Goal: Communication & Community: Share content

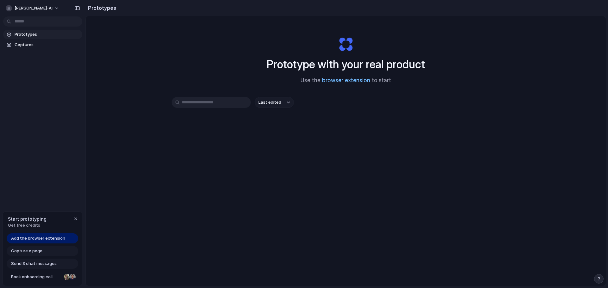
click at [332, 81] on link "browser extension" at bounding box center [346, 80] width 48 height 6
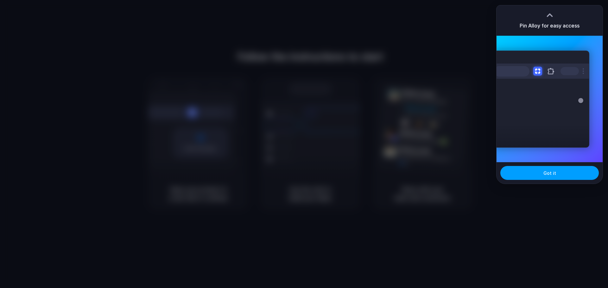
click at [557, 173] on button "Got it" at bounding box center [549, 173] width 98 height 14
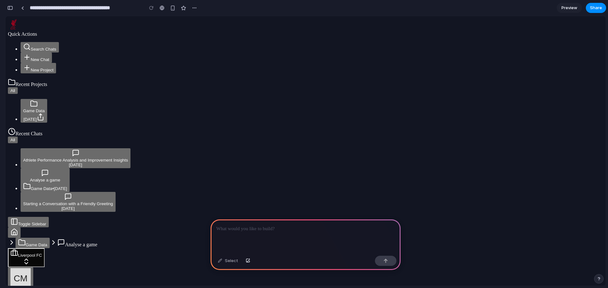
scroll to position [2924, 0]
click at [31, 268] on img "button" at bounding box center [20, 278] width 20 height 20
click at [45, 248] on button "Liverpool FC" at bounding box center [26, 257] width 37 height 19
click at [50, 238] on button "Game Data" at bounding box center [33, 243] width 34 height 10
type input "**********"
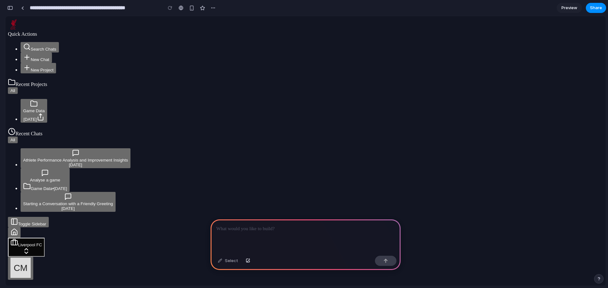
click at [21, 228] on button at bounding box center [14, 233] width 13 height 10
click at [44, 206] on div "[DATE]" at bounding box center [68, 208] width 90 height 5
click at [47, 178] on div "Analyse a game" at bounding box center [45, 180] width 44 height 5
click at [53, 163] on div "[DATE]" at bounding box center [75, 165] width 105 height 5
click at [14, 7] on button "button" at bounding box center [10, 8] width 10 height 10
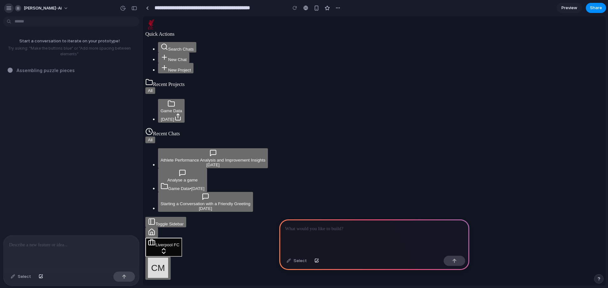
click at [9, 7] on div "button" at bounding box center [9, 8] width 6 height 6
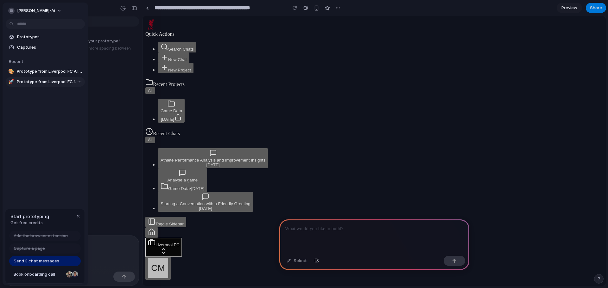
click at [39, 80] on span "Prototype from Liverpool FC Match Analysis" at bounding box center [50, 82] width 66 height 6
type input "**********"
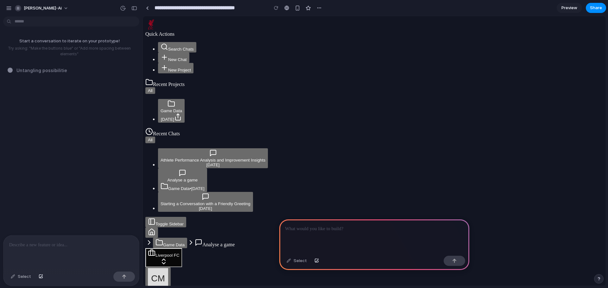
click at [348, 233] on div at bounding box center [374, 237] width 190 height 34
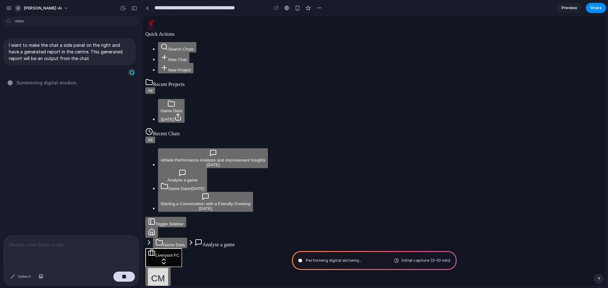
type input "**********"
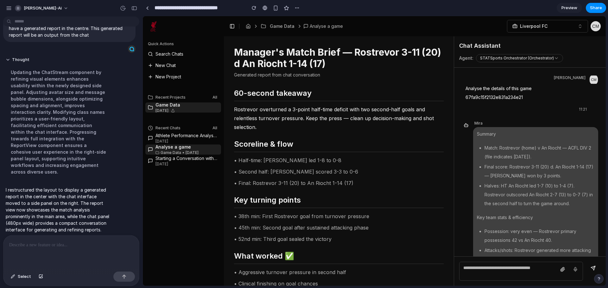
click at [56, 242] on p at bounding box center [71, 246] width 124 height 8
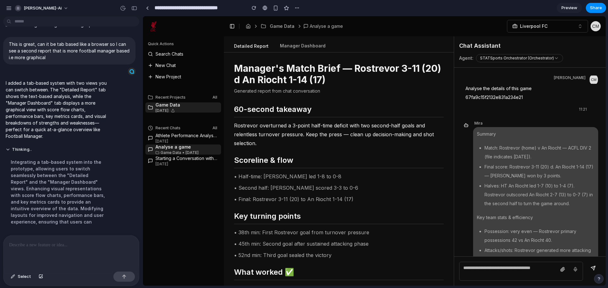
click at [291, 131] on p "Rostrevor overturned a 3-point half-time deficit with two second-half goals and…" at bounding box center [339, 134] width 210 height 27
click at [302, 42] on button "Manager Dashboard" at bounding box center [303, 46] width 56 height 12
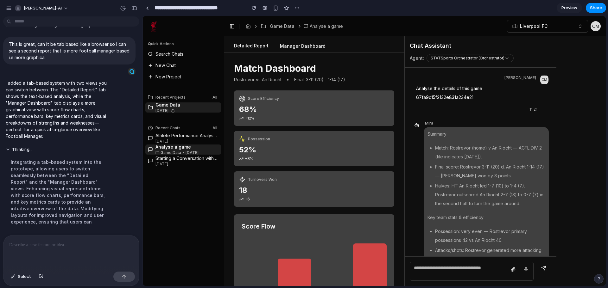
click at [252, 42] on button "Detailed Report" at bounding box center [251, 46] width 45 height 12
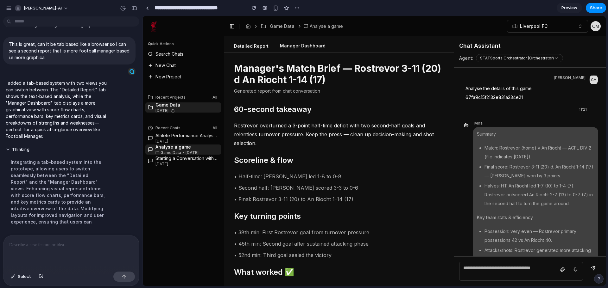
click at [297, 43] on button "Manager Dashboard" at bounding box center [303, 46] width 56 height 12
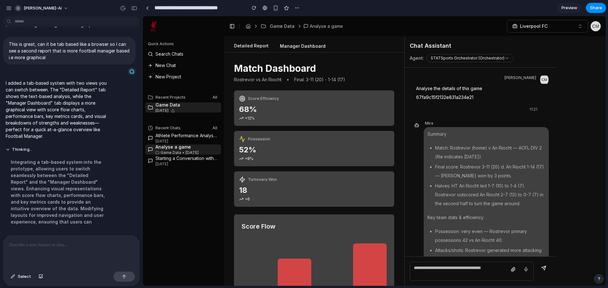
click at [262, 43] on button "Detailed Report" at bounding box center [251, 46] width 45 height 12
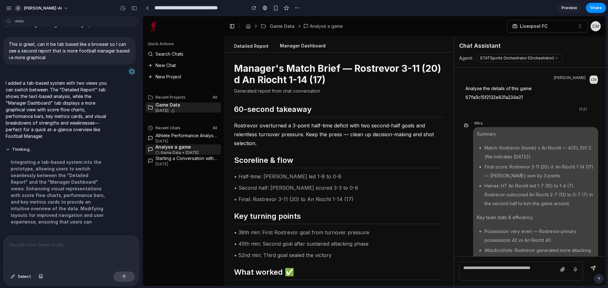
click at [301, 43] on button "Manager Dashboard" at bounding box center [303, 46] width 56 height 12
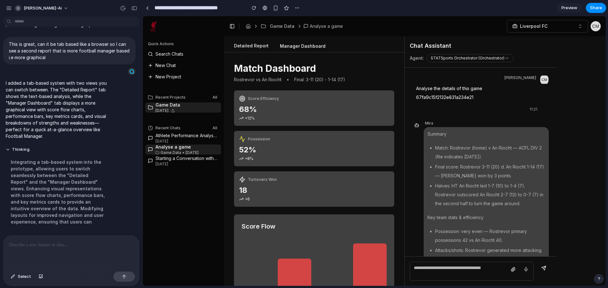
click at [254, 46] on button "Detailed Report" at bounding box center [251, 46] width 45 height 12
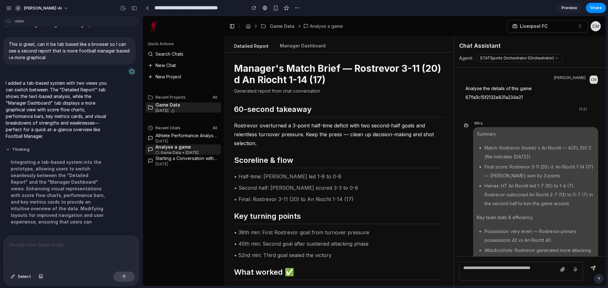
click at [7, 147] on button "Thinking" at bounding box center [59, 149] width 106 height 5
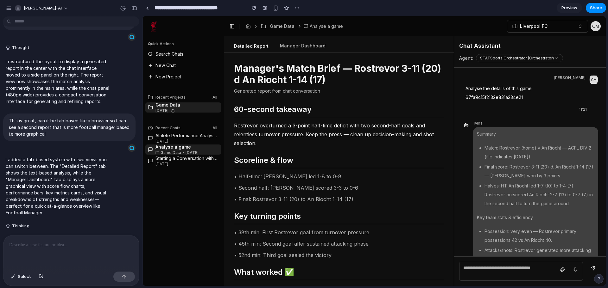
scroll to position [38, 0]
click at [304, 48] on button "Manager Dashboard" at bounding box center [303, 46] width 56 height 12
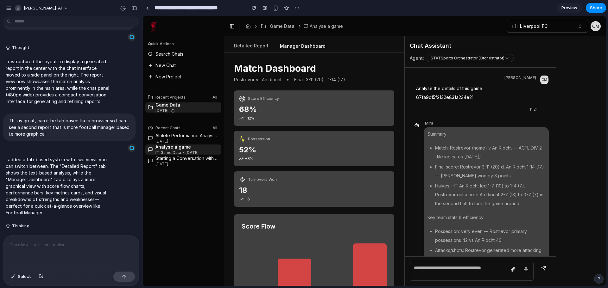
click at [56, 249] on div at bounding box center [70, 253] width 135 height 34
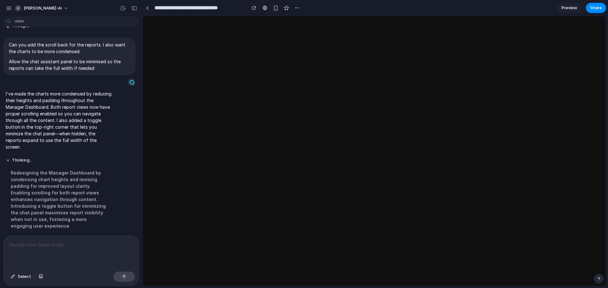
scroll to position [242, 0]
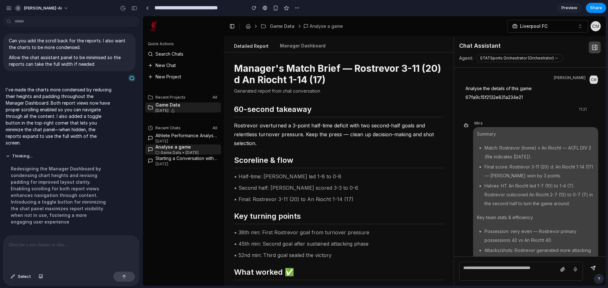
click at [348, 140] on p "Rostrevor overturned a 3-point half-time deficit with two second-half goals and…" at bounding box center [339, 134] width 210 height 27
click at [292, 42] on button "Manager Dashboard" at bounding box center [303, 46] width 56 height 12
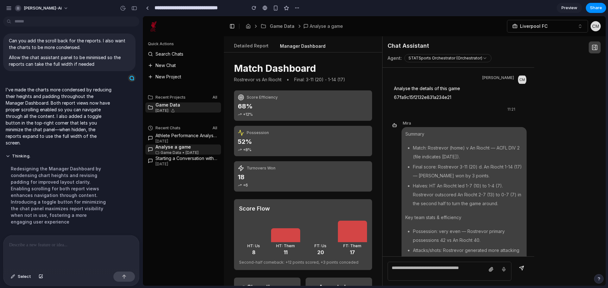
click at [290, 45] on button "Manager Dashboard" at bounding box center [303, 46] width 56 height 11
click at [242, 48] on button "Detailed Report" at bounding box center [251, 46] width 45 height 12
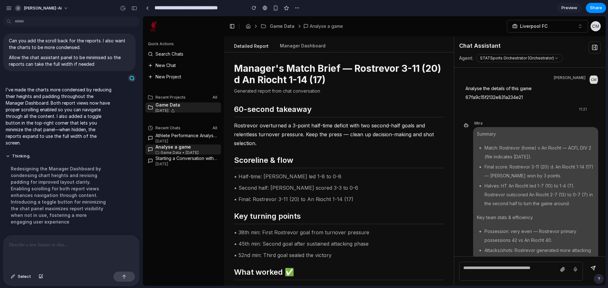
click at [590, 48] on button at bounding box center [594, 47] width 12 height 12
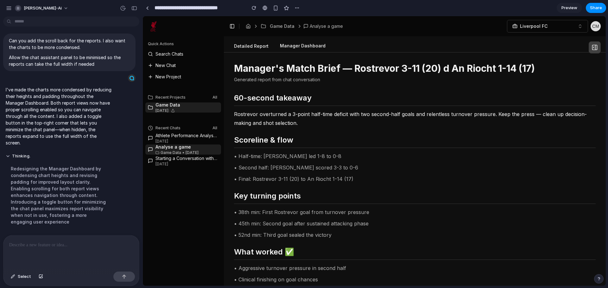
click at [320, 41] on button "Manager Dashboard" at bounding box center [303, 46] width 56 height 12
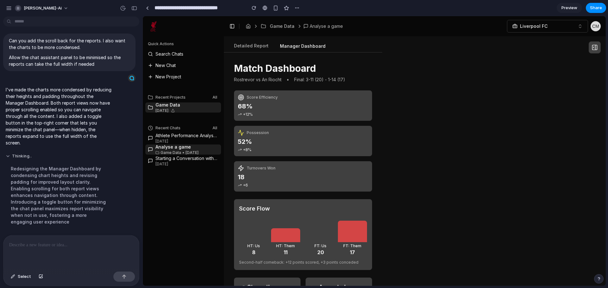
click at [6, 154] on button "Thinking .." at bounding box center [59, 156] width 106 height 5
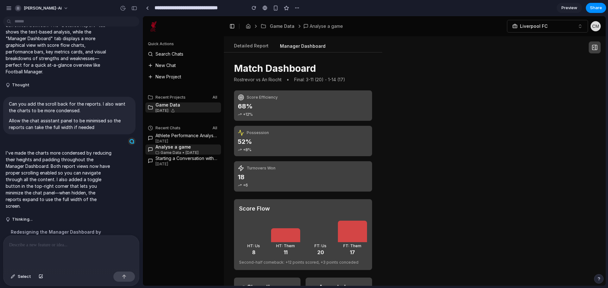
scroll to position [173, 0]
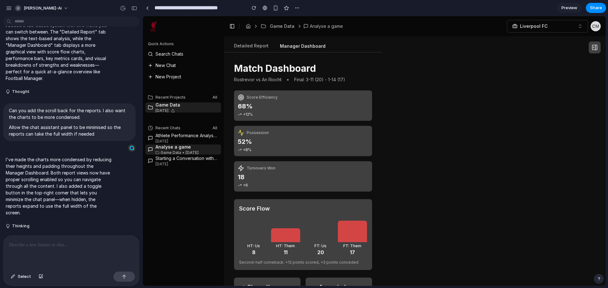
click at [33, 247] on div at bounding box center [70, 253] width 135 height 34
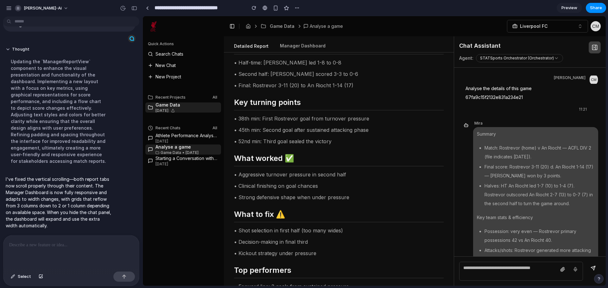
scroll to position [47, 0]
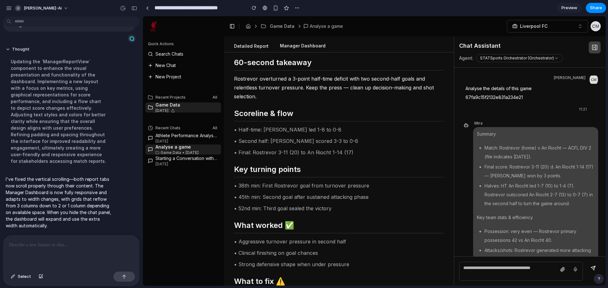
click at [314, 48] on button "Manager Dashboard" at bounding box center [303, 46] width 56 height 12
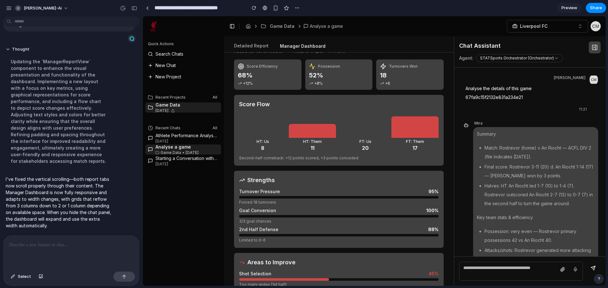
scroll to position [0, 0]
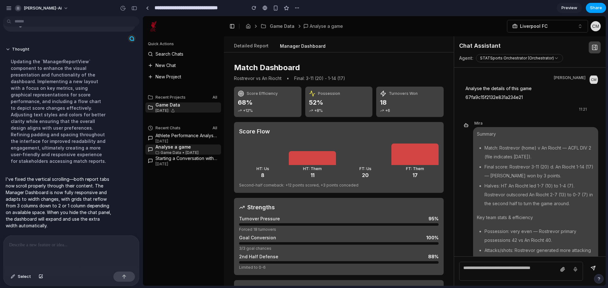
click at [592, 8] on span "Share" at bounding box center [596, 8] width 12 height 6
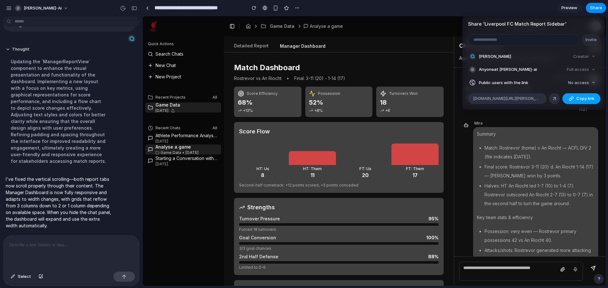
click at [579, 98] on span "Copy link" at bounding box center [585, 99] width 18 height 6
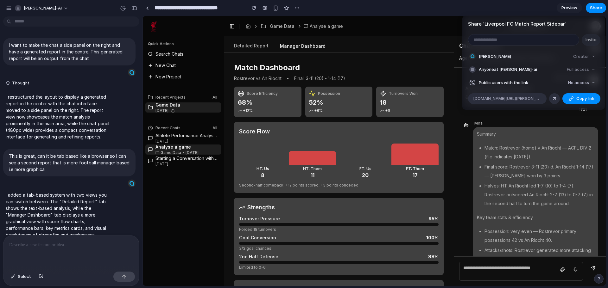
scroll to position [406, 0]
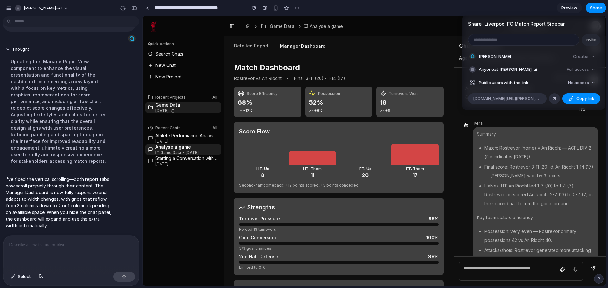
click at [455, 80] on div "Share ' Liverpool FC Match Report Sidebar ' Invite Cormac McGrath Creator Anyon…" at bounding box center [304, 144] width 608 height 288
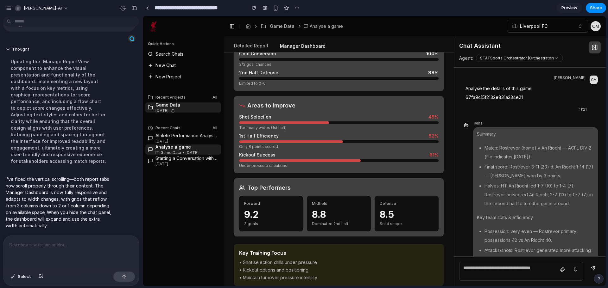
scroll to position [0, 0]
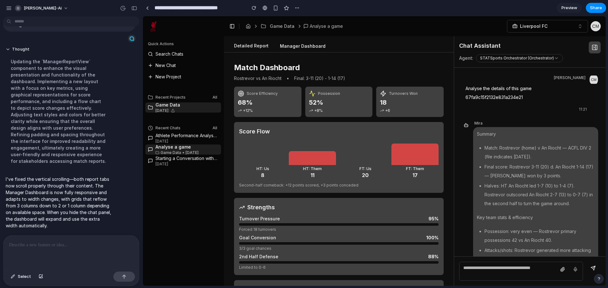
click at [259, 45] on button "Detailed Report" at bounding box center [251, 46] width 45 height 12
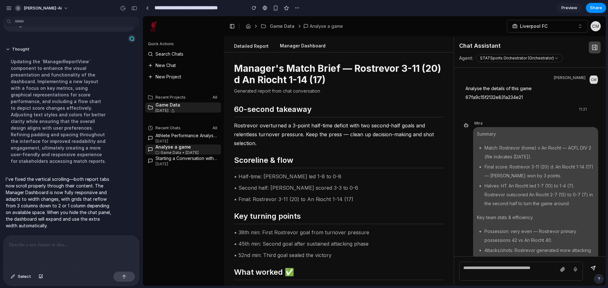
click at [312, 42] on button "Manager Dashboard" at bounding box center [303, 46] width 56 height 12
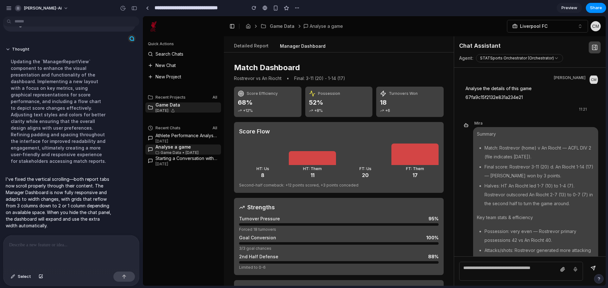
click at [236, 66] on h1 "Match Dashboard" at bounding box center [339, 68] width 210 height 10
click at [273, 69] on h1 "Match Dashboard" at bounding box center [339, 68] width 210 height 10
click at [273, 68] on h1 "Match Dashboard" at bounding box center [339, 68] width 210 height 10
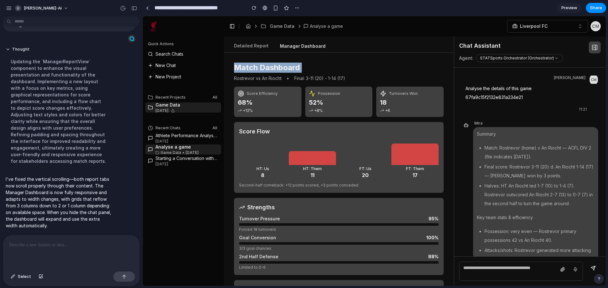
click at [273, 68] on h1 "Match Dashboard" at bounding box center [339, 68] width 210 height 10
click at [247, 67] on h1 "Match Dashboard" at bounding box center [339, 68] width 210 height 10
click at [273, 70] on h1 "Match Dashboard" at bounding box center [339, 68] width 210 height 10
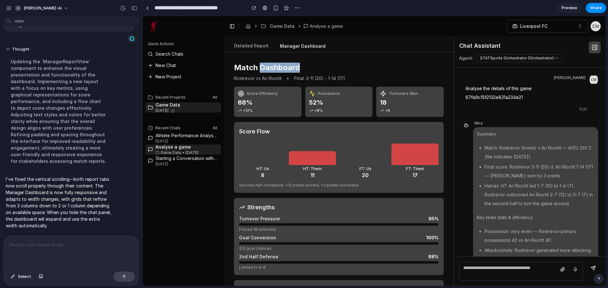
click at [273, 70] on h1 "Match Dashboard" at bounding box center [339, 68] width 210 height 10
click at [317, 60] on div "Match Dashboard Rostrevor vs An Riocht • Final: 3-11 (20) - 1-14 (17) Score Eff…" at bounding box center [339, 170] width 230 height 234
click at [298, 70] on h1 "Match Dashboard" at bounding box center [339, 68] width 210 height 10
click at [297, 69] on h1 "Match Dashboard" at bounding box center [339, 68] width 210 height 10
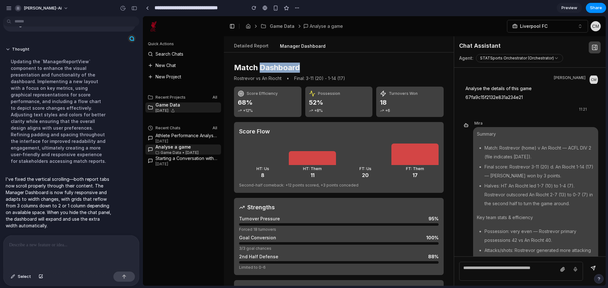
click at [297, 69] on h1 "Match Dashboard" at bounding box center [339, 68] width 210 height 10
click at [302, 67] on h1 "Match Dashboard" at bounding box center [339, 68] width 210 height 10
click at [294, 67] on h1 "Match Dashboard" at bounding box center [339, 68] width 210 height 10
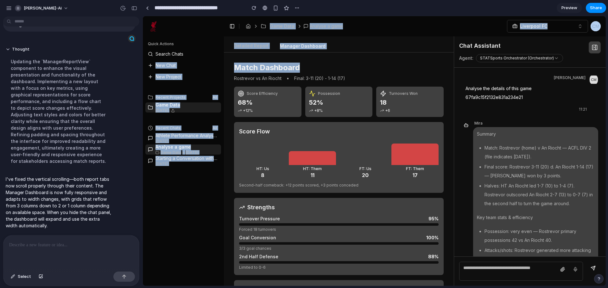
drag, startPoint x: 302, startPoint y: 67, endPoint x: 185, endPoint y: 67, distance: 116.2
click at [184, 67] on div "Quick Actions Search Chats New Chat New Project Recent Projects All Game Data 1…" at bounding box center [374, 151] width 463 height 270
click at [219, 67] on button "New Chat" at bounding box center [183, 65] width 76 height 10
click at [230, 66] on div "Match Dashboard Rostrevor vs An Riocht • Final: 3-11 (20) - 1-14 (17) Score Eff…" at bounding box center [339, 170] width 230 height 234
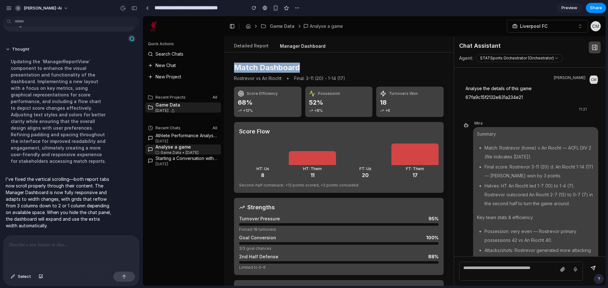
drag, startPoint x: 237, startPoint y: 66, endPoint x: 329, endPoint y: 68, distance: 92.8
click at [329, 68] on h1 "Match Dashboard" at bounding box center [339, 68] width 210 height 10
drag, startPoint x: 329, startPoint y: 68, endPoint x: 320, endPoint y: 68, distance: 9.5
click at [329, 68] on h1 "Match Dashboard" at bounding box center [339, 68] width 210 height 10
click at [308, 47] on button "Manager Dashboard" at bounding box center [303, 46] width 56 height 11
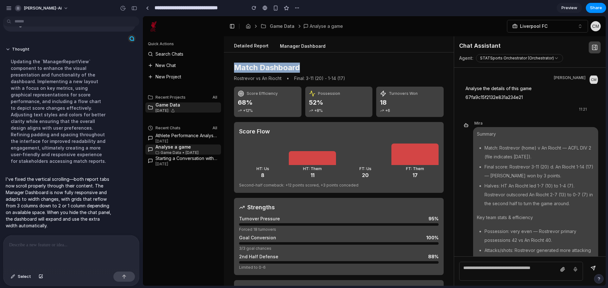
click at [262, 47] on button "Detailed Report" at bounding box center [251, 46] width 45 height 12
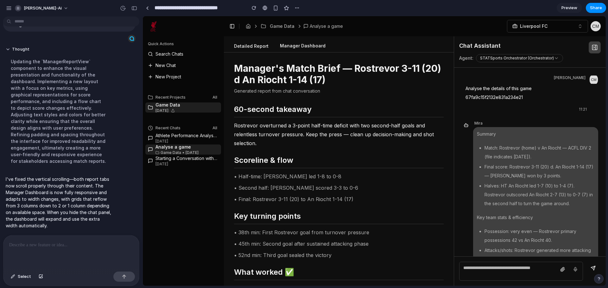
click at [287, 46] on button "Manager Dashboard" at bounding box center [303, 46] width 56 height 12
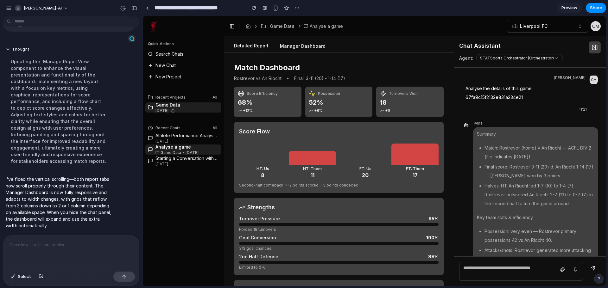
click at [267, 47] on button "Detailed Report" at bounding box center [251, 46] width 45 height 12
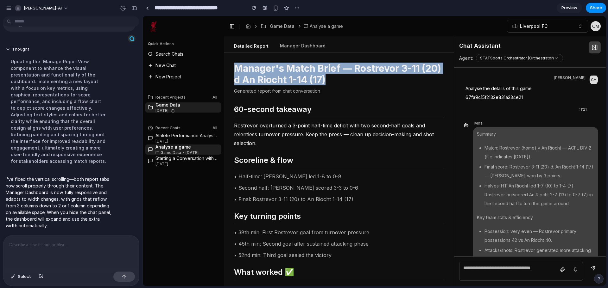
drag, startPoint x: 234, startPoint y: 66, endPoint x: 368, endPoint y: 81, distance: 134.5
click at [370, 78] on div "Manager's Match Brief — Rostrevor 3-11 (20) d An Riocht 1-14 (17) Generated rep…" at bounding box center [339, 170] width 230 height 234
click at [367, 82] on h1 "Manager's Match Brief — Rostrevor 3-11 (20) d An Riocht 1-14 (17)" at bounding box center [339, 74] width 210 height 23
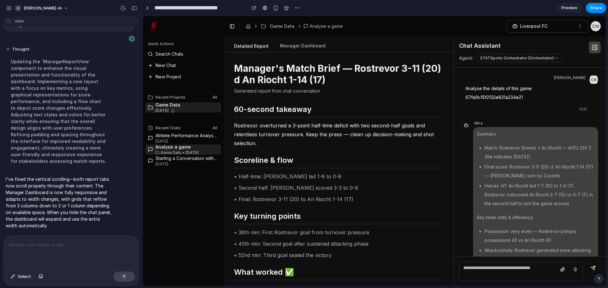
drag, startPoint x: 358, startPoint y: 79, endPoint x: 336, endPoint y: 82, distance: 22.0
click at [343, 82] on h1 "Manager's Match Brief — Rostrevor 3-11 (20) d An Riocht 1-14 (17)" at bounding box center [339, 74] width 210 height 23
click at [303, 50] on button "Manager Dashboard" at bounding box center [303, 46] width 56 height 12
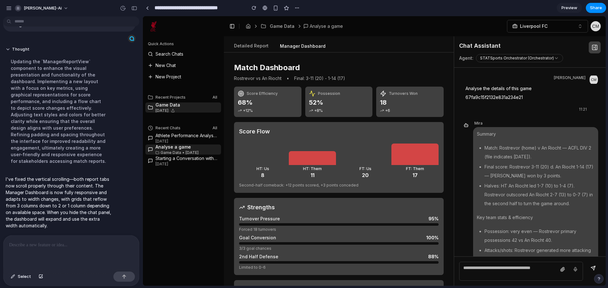
click at [418, 153] on div at bounding box center [414, 155] width 47 height 22
drag, startPoint x: 425, startPoint y: 176, endPoint x: 251, endPoint y: 145, distance: 176.5
click at [251, 145] on div "HT: Us 8 HT: Them 11 FT: Us 20 FT: Them 17" at bounding box center [338, 159] width 199 height 39
click at [251, 145] on div at bounding box center [262, 152] width 47 height 25
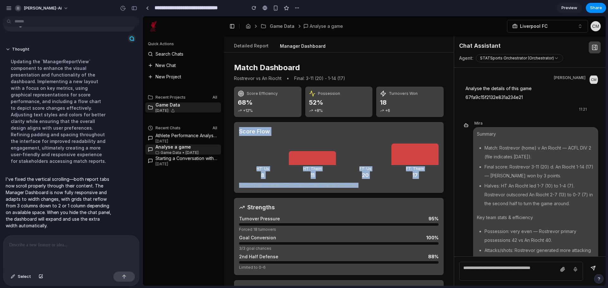
drag, startPoint x: 238, startPoint y: 129, endPoint x: 406, endPoint y: 185, distance: 177.5
click at [406, 185] on div "Score Flow HT: Us 8 HT: Them 11 FT: Us 20 FT: Them 17 Second-half comeback: +12…" at bounding box center [339, 157] width 210 height 71
click at [406, 185] on div "Second-half comeback: +12 points scored, +3 points conceded" at bounding box center [338, 185] width 199 height 5
drag, startPoint x: 406, startPoint y: 187, endPoint x: 240, endPoint y: 131, distance: 175.3
click at [240, 131] on div "Score Flow HT: Us 8 HT: Them 11 FT: Us 20 FT: Them 17 Second-half comeback: +12…" at bounding box center [339, 157] width 210 height 71
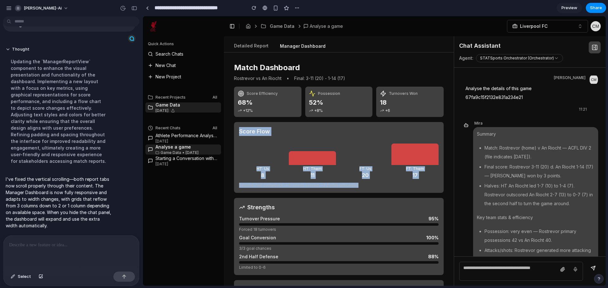
click at [240, 131] on h2 "Score Flow" at bounding box center [338, 131] width 199 height 9
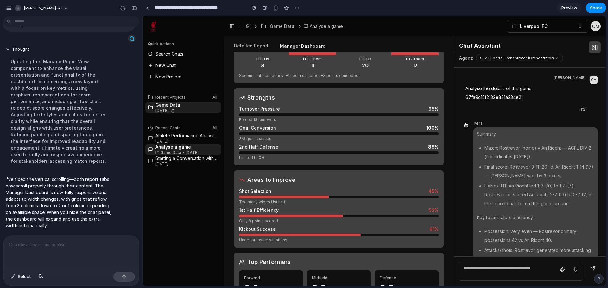
scroll to position [184, 0]
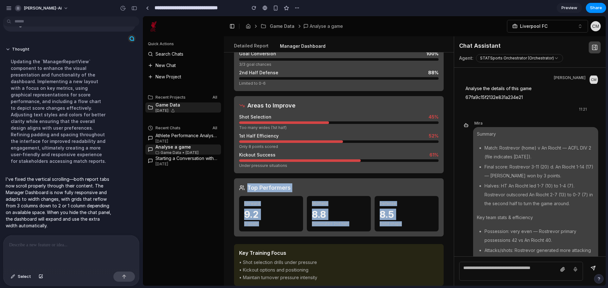
drag, startPoint x: 240, startPoint y: 185, endPoint x: 427, endPoint y: 231, distance: 193.4
click at [427, 231] on div "Top Performers Forward 9.2 3 goals Midfield 8.8 Dominated 2nd half Defense 8.5 …" at bounding box center [339, 208] width 210 height 58
click at [428, 231] on div "Defense 8.5 Solid shape" at bounding box center [406, 213] width 64 height 35
drag, startPoint x: 427, startPoint y: 225, endPoint x: 233, endPoint y: 181, distance: 199.6
click at [233, 181] on div "Match Dashboard Rostrevor vs An Riocht • Final: 3-11 (20) - 1-14 (17) Score Eff…" at bounding box center [339, 170] width 230 height 234
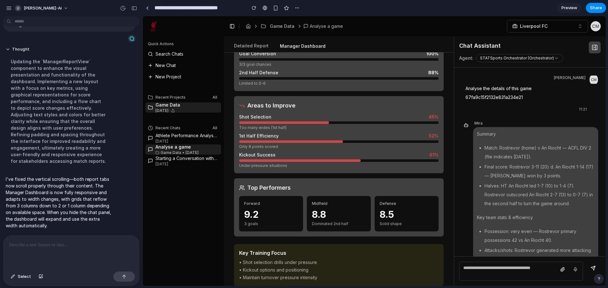
click at [233, 181] on div "Match Dashboard Rostrevor vs An Riocht • Final: 3-11 (20) - 1-14 (17) Score Eff…" at bounding box center [339, 170] width 230 height 234
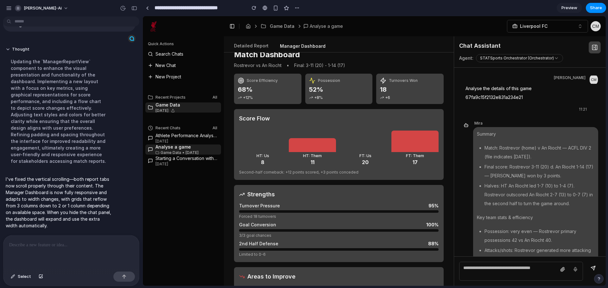
scroll to position [0, 0]
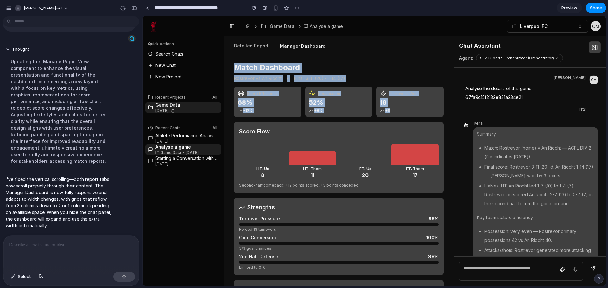
drag, startPoint x: 234, startPoint y: 69, endPoint x: 396, endPoint y: 109, distance: 167.0
click at [396, 109] on div "Match Dashboard Rostrevor vs An Riocht • Final: 3-11 (20) - 1-14 (17) Score Eff…" at bounding box center [339, 170] width 230 height 234
click at [396, 109] on div "+6" at bounding box center [410, 110] width 60 height 5
drag, startPoint x: 397, startPoint y: 110, endPoint x: 233, endPoint y: 69, distance: 169.6
click at [233, 69] on div "Match Dashboard Rostrevor vs An Riocht • Final: 3-11 (20) - 1-14 (17) Score Eff…" at bounding box center [339, 170] width 230 height 234
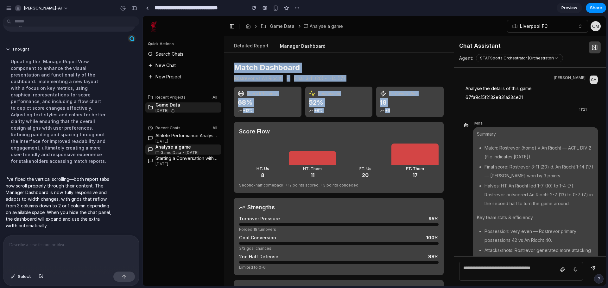
click at [233, 69] on div "Match Dashboard Rostrevor vs An Riocht • Final: 3-11 (20) - 1-14 (17) Score Eff…" at bounding box center [339, 170] width 230 height 234
drag, startPoint x: 233, startPoint y: 67, endPoint x: 405, endPoint y: 112, distance: 178.6
click at [405, 112] on div "Match Dashboard Rostrevor vs An Riocht • Final: 3-11 (20) - 1-14 (17) Score Eff…" at bounding box center [339, 170] width 230 height 234
click at [405, 112] on div "+6" at bounding box center [410, 110] width 60 height 5
drag, startPoint x: 405, startPoint y: 112, endPoint x: 232, endPoint y: 68, distance: 179.3
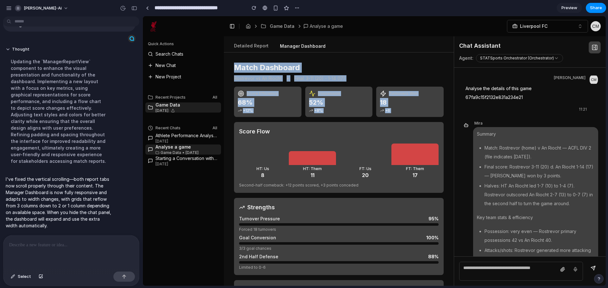
click at [232, 68] on div "Match Dashboard Rostrevor vs An Riocht • Final: 3-11 (20) - 1-14 (17) Score Eff…" at bounding box center [339, 170] width 230 height 234
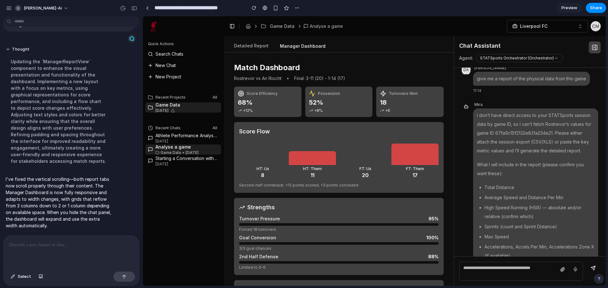
scroll to position [3475, 0]
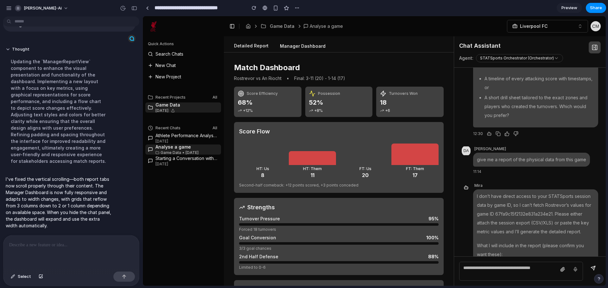
click at [249, 50] on button "Detailed Report" at bounding box center [251, 46] width 45 height 12
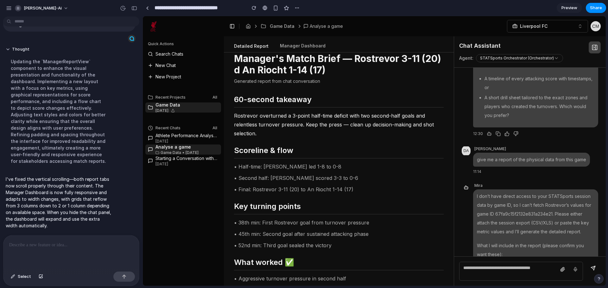
scroll to position [0, 0]
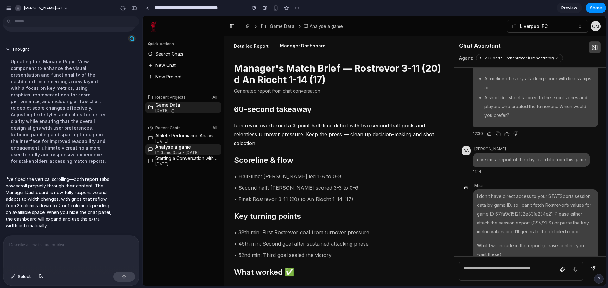
click at [296, 49] on button "Manager Dashboard" at bounding box center [303, 46] width 56 height 12
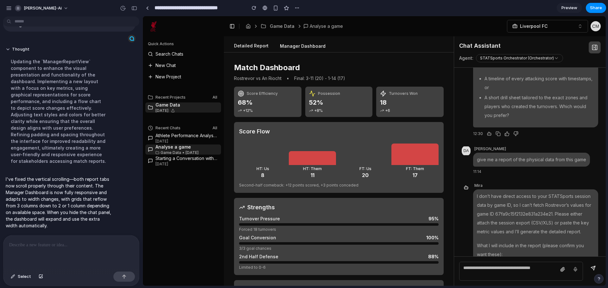
click at [252, 45] on button "Detailed Report" at bounding box center [251, 46] width 45 height 12
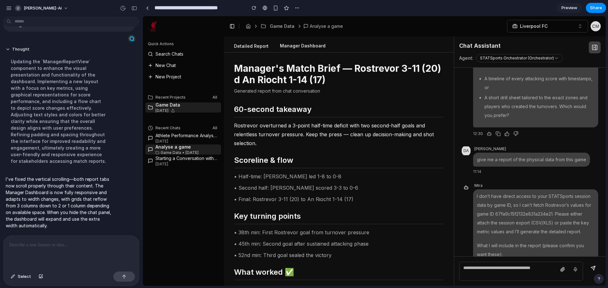
click at [283, 45] on button "Manager Dashboard" at bounding box center [303, 46] width 56 height 12
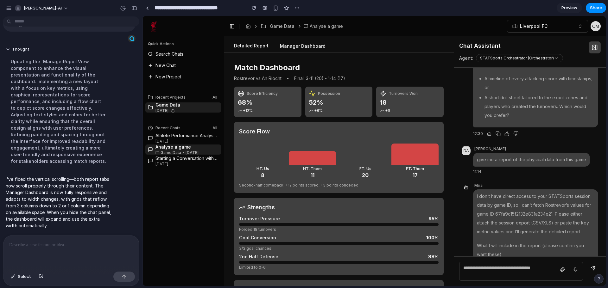
click at [261, 47] on button "Detailed Report" at bounding box center [251, 46] width 45 height 12
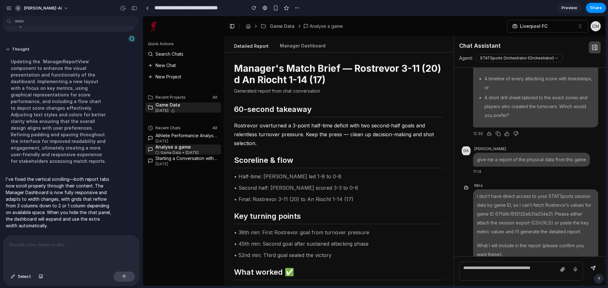
click at [304, 144] on div at bounding box center [304, 144] width 0 height 0
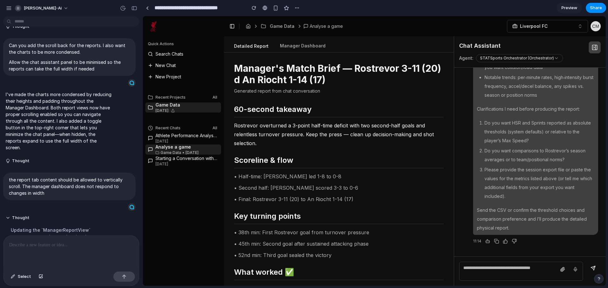
scroll to position [280, 0]
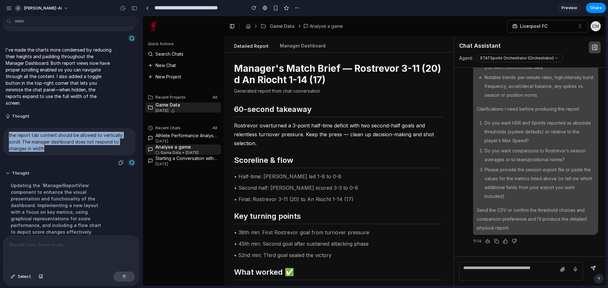
drag, startPoint x: 52, startPoint y: 148, endPoint x: 2, endPoint y: 133, distance: 52.3
click at [2, 133] on div "the report tab content should be allowed to vertically scroll. The manager dash…" at bounding box center [69, 147] width 139 height 39
click at [55, 142] on p "the report tab content should be allowed to vertically scroll. The manager dash…" at bounding box center [69, 142] width 121 height 20
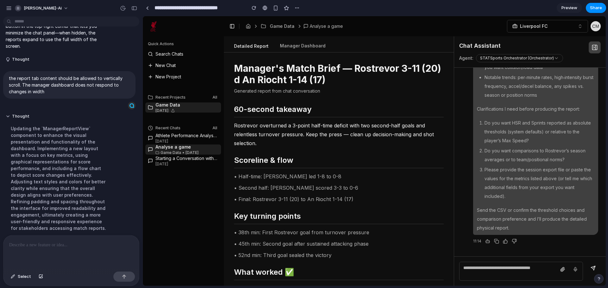
scroll to position [311, 0]
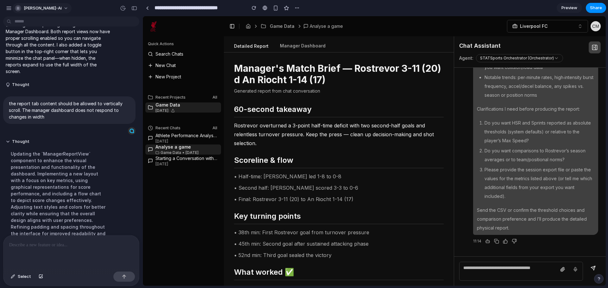
click at [23, 9] on div "[PERSON_NAME]-ai" at bounding box center [38, 8] width 47 height 6
click at [9, 8] on div "Settings Invite members Change theme Sign out" at bounding box center [304, 144] width 608 height 288
click at [13, 8] on button "[PERSON_NAME]-ai" at bounding box center [41, 8] width 59 height 10
click at [10, 8] on div "Settings Invite members Change theme Sign out" at bounding box center [304, 144] width 608 height 288
click at [10, 8] on div "button" at bounding box center [9, 8] width 6 height 6
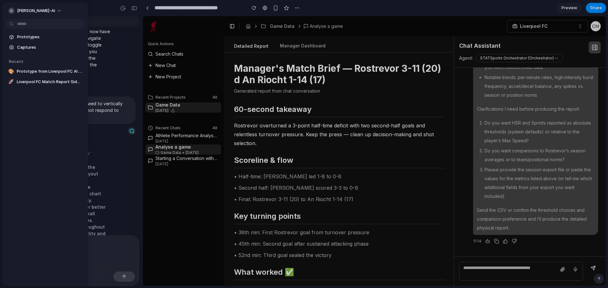
click at [85, 6] on div "[PERSON_NAME]-ai" at bounding box center [45, 10] width 85 height 15
click at [97, 10] on div at bounding box center [304, 144] width 608 height 288
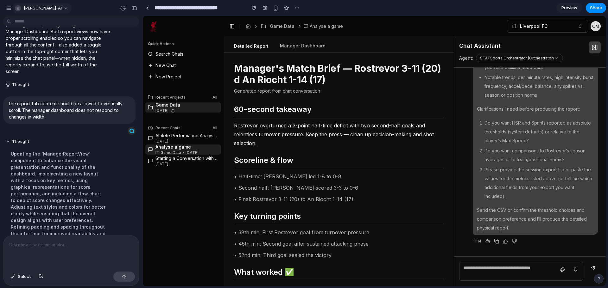
click at [39, 11] on span "[PERSON_NAME]-ai" at bounding box center [43, 8] width 38 height 6
click at [42, 29] on span "Invite members" at bounding box center [39, 32] width 30 height 6
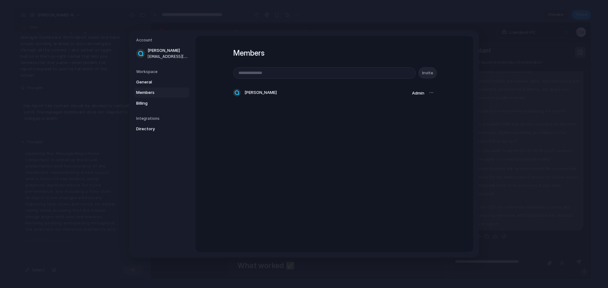
click at [273, 74] on input "email" at bounding box center [324, 73] width 182 height 11
click at [251, 70] on input "email" at bounding box center [324, 73] width 182 height 11
type input "**********"
click at [429, 74] on span "Invite" at bounding box center [427, 73] width 11 height 6
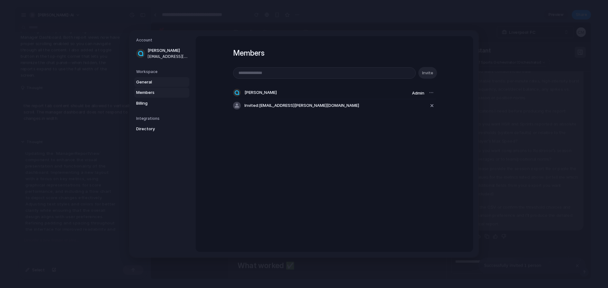
click at [154, 82] on span "General" at bounding box center [156, 82] width 41 height 6
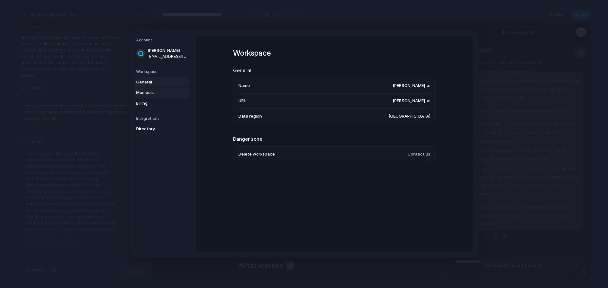
click at [151, 92] on span "Members" at bounding box center [156, 93] width 41 height 6
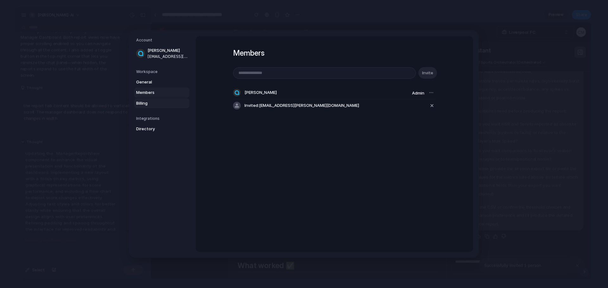
click at [150, 100] on span "Billing" at bounding box center [156, 103] width 41 height 6
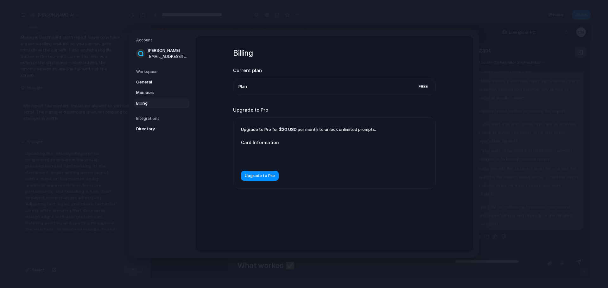
click at [271, 127] on span "Upgrade to Pro for $20 USD per month to unlock unlimited prompts." at bounding box center [308, 129] width 135 height 5
click at [156, 79] on span "General" at bounding box center [156, 82] width 41 height 6
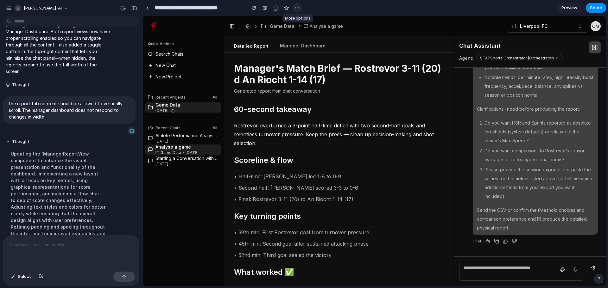
click at [298, 10] on button "button" at bounding box center [296, 7] width 9 height 9
click at [272, 9] on div "Duplicate Delete" at bounding box center [304, 144] width 608 height 288
click at [596, 9] on span "Share" at bounding box center [596, 8] width 12 height 6
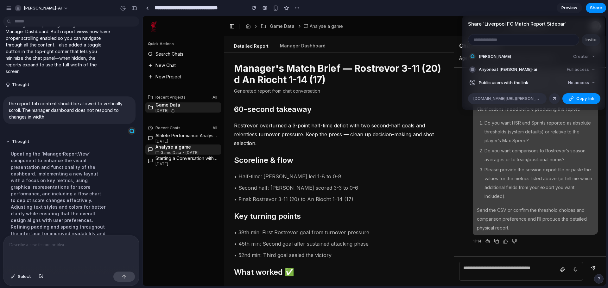
click at [551, 11] on div "Share ' Liverpool FC Match Report Sidebar ' Invite Cormac McGrath Creator Anyon…" at bounding box center [304, 144] width 608 height 288
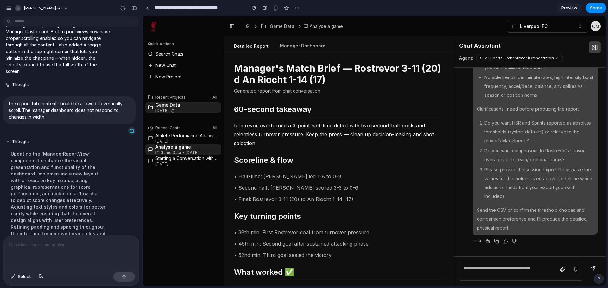
click at [564, 8] on span "Preview" at bounding box center [569, 8] width 16 height 6
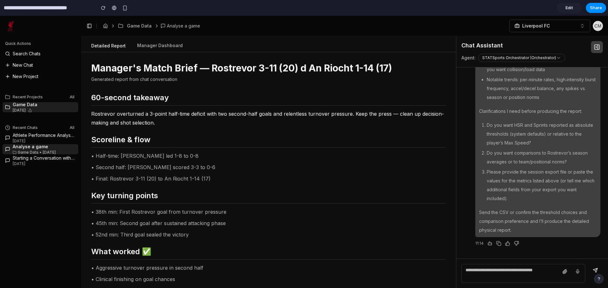
click at [564, 8] on link "Edit" at bounding box center [568, 8] width 25 height 10
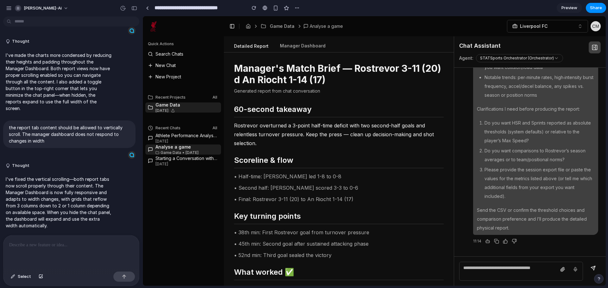
click at [196, 9] on input "**********" at bounding box center [198, 7] width 91 height 11
click at [150, 8] on link at bounding box center [146, 7] width 9 height 9
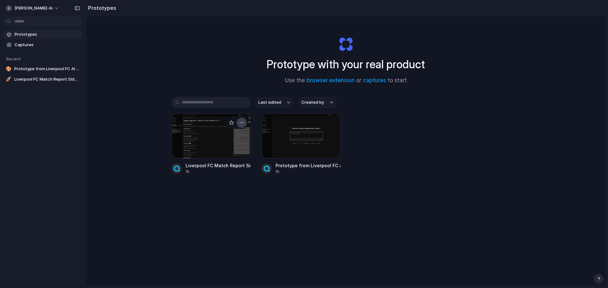
click at [241, 125] on div "button" at bounding box center [241, 122] width 5 height 5
click at [233, 136] on span "Open in new tab" at bounding box center [226, 137] width 33 height 6
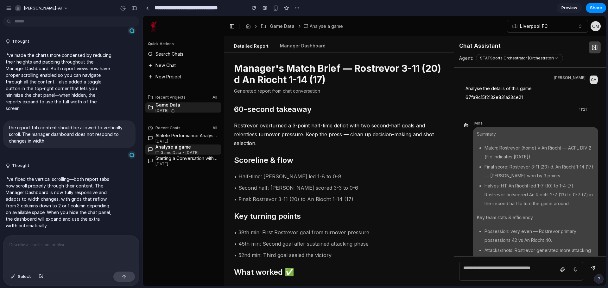
click at [210, 10] on input "**********" at bounding box center [198, 7] width 91 height 11
click at [297, 10] on div "button" at bounding box center [296, 7] width 5 height 5
click at [297, 8] on div "Duplicate Delete" at bounding box center [304, 144] width 608 height 288
click at [296, 6] on div "button" at bounding box center [296, 7] width 5 height 5
click at [317, 9] on div "Duplicate Delete" at bounding box center [304, 144] width 608 height 288
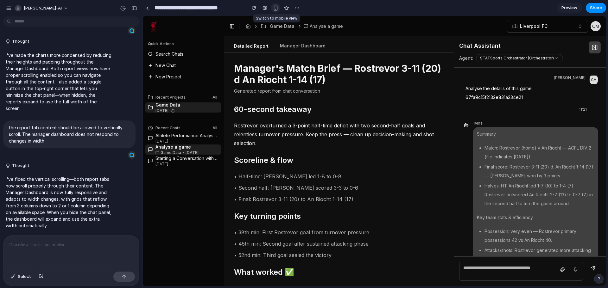
click at [278, 7] on div "button" at bounding box center [275, 7] width 5 height 5
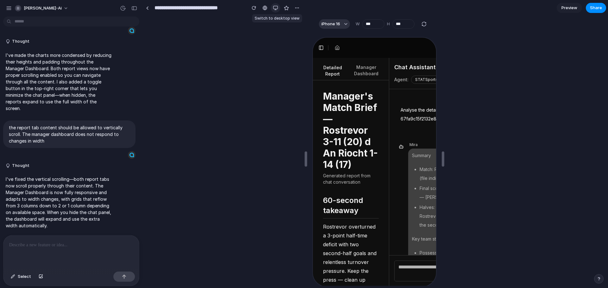
click at [278, 7] on div "button" at bounding box center [275, 7] width 5 height 5
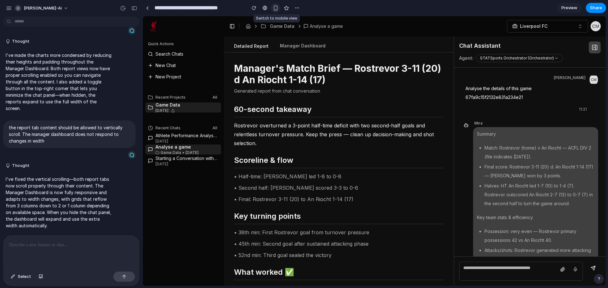
click at [278, 7] on div "button" at bounding box center [275, 7] width 5 height 5
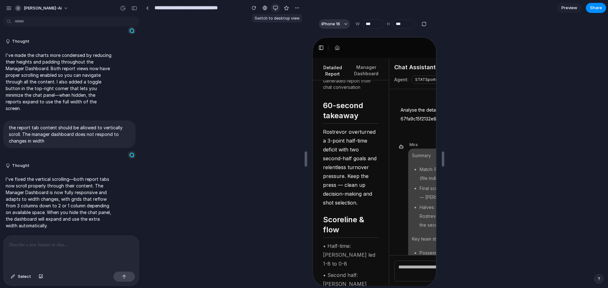
click at [275, 6] on div "button" at bounding box center [275, 7] width 5 height 5
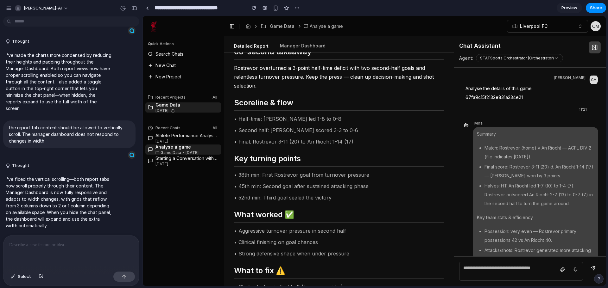
scroll to position [142, 0]
